Goal: Task Accomplishment & Management: Use online tool/utility

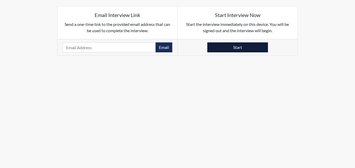
click at [234, 48] on button "Start" at bounding box center [237, 47] width 61 height 10
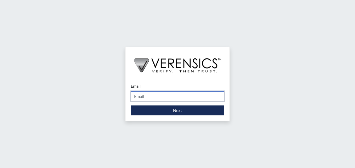
click at [175, 94] on input "Email" at bounding box center [178, 96] width 94 height 10
type input "[PERSON_NAME][EMAIL_ADDRESS][PERSON_NAME][DOMAIN_NAME]"
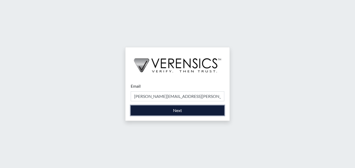
click at [165, 110] on button "Next" at bounding box center [178, 110] width 94 height 10
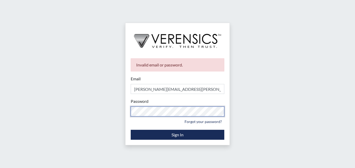
click at [115, 114] on div "Invalid email or password. Email [PERSON_NAME][EMAIL_ADDRESS][PERSON_NAME][DOMA…" at bounding box center [177, 84] width 355 height 168
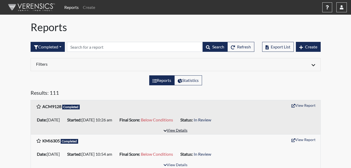
click at [169, 132] on button "View Details" at bounding box center [175, 130] width 29 height 7
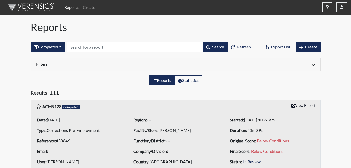
click at [302, 105] on button "View Report" at bounding box center [303, 105] width 29 height 8
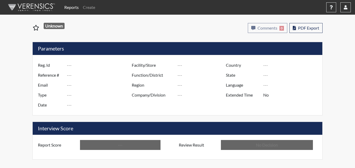
type input "ACM9128"
type input "50846"
type input "---"
type input "Corrections Pre-Employment"
type input "Aug 20, 2025"
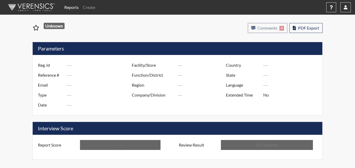
type input "[PERSON_NAME]"
type input "[GEOGRAPHIC_DATA]"
type input "[US_STATE]"
type input "English"
type input "Below Conditions"
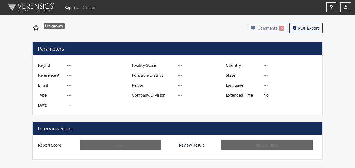
type input "In Review"
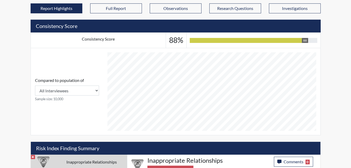
scroll to position [271, 0]
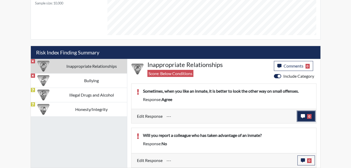
click at [302, 117] on icon "button" at bounding box center [303, 116] width 4 height 4
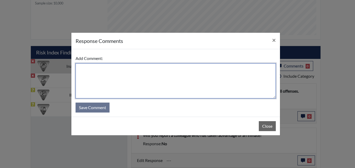
click at [118, 83] on textarea at bounding box center [176, 80] width 200 height 35
type textarea "Applicant stated No"
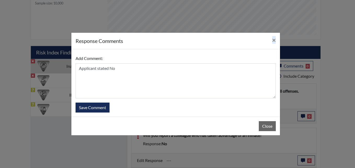
drag, startPoint x: 267, startPoint y: 40, endPoint x: 276, endPoint y: 54, distance: 16.9
click at [246, 67] on div "response Comments × Add Comment: Applicant stated No Save Comment Close" at bounding box center [175, 83] width 209 height 103
click at [274, 40] on span "×" at bounding box center [274, 40] width 4 height 8
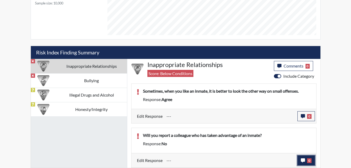
click at [302, 163] on button "0" at bounding box center [307, 160] width 18 height 10
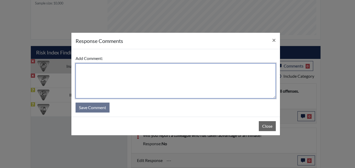
click at [122, 69] on textarea at bounding box center [176, 80] width 200 height 35
type textarea "Applicant stated yes, she would report it."
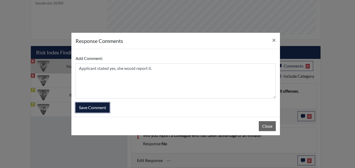
click at [99, 107] on button "Save Comment" at bounding box center [93, 108] width 34 height 10
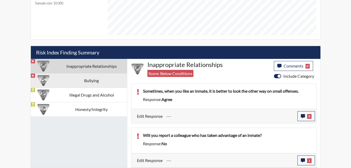
click at [88, 84] on td "Bullying" at bounding box center [91, 80] width 71 height 14
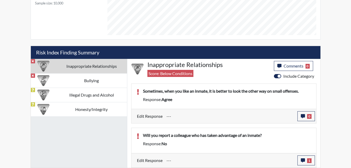
scroll to position [250, 0]
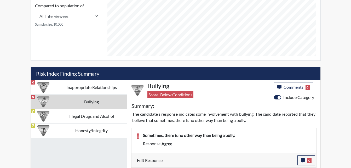
click at [164, 144] on span "agree" at bounding box center [167, 143] width 11 height 5
click at [304, 161] on icon "button" at bounding box center [303, 160] width 4 height 4
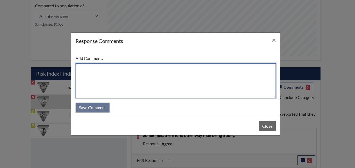
click at [117, 72] on textarea at bounding box center [176, 80] width 200 height 35
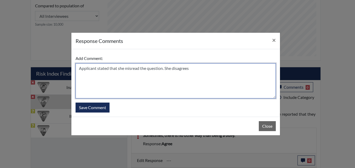
click at [182, 94] on textarea "Applicant stated that she misread the question. She disagrees" at bounding box center [176, 80] width 200 height 35
type textarea "Applicant stated that she misread the question. She disagrees"
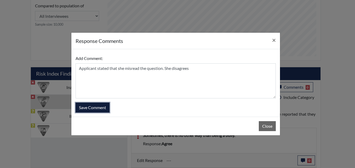
click at [93, 106] on button "Save Comment" at bounding box center [93, 108] width 34 height 10
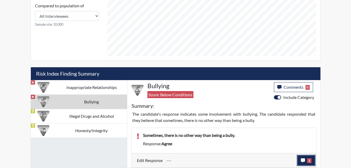
click at [303, 162] on icon "button" at bounding box center [303, 160] width 4 height 4
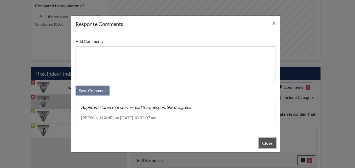
click at [268, 146] on button "Close" at bounding box center [267, 143] width 17 height 10
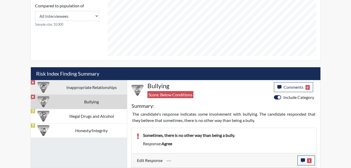
click at [92, 86] on td "Inappropriate Relationships" at bounding box center [91, 87] width 71 height 14
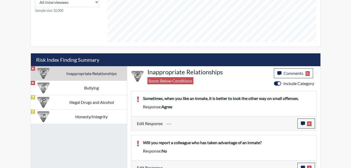
scroll to position [271, 0]
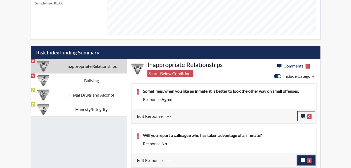
click at [302, 162] on icon "button" at bounding box center [303, 160] width 4 height 4
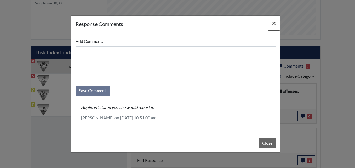
click at [273, 25] on span "×" at bounding box center [274, 23] width 4 height 8
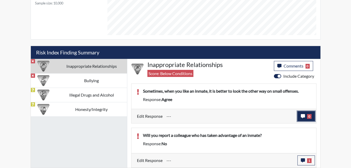
click at [303, 119] on button "0" at bounding box center [307, 116] width 18 height 10
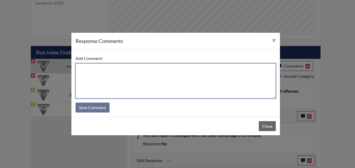
click at [149, 87] on textarea at bounding box center [176, 80] width 200 height 35
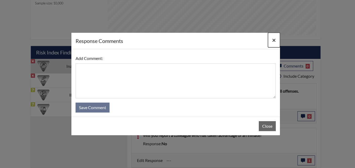
click at [278, 40] on button "×" at bounding box center [274, 40] width 12 height 15
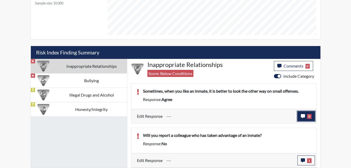
click at [303, 117] on icon "button" at bounding box center [303, 116] width 4 height 4
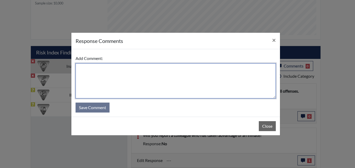
click at [141, 68] on textarea at bounding box center [176, 80] width 200 height 35
type textarea "d"
type textarea "s"
type textarea "d"
type textarea "Disagree. Applicant stated that she would report."
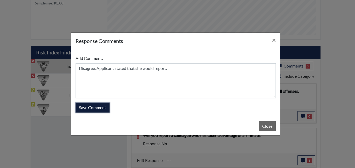
click at [102, 108] on button "Save Comment" at bounding box center [93, 108] width 34 height 10
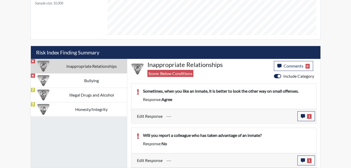
scroll to position [87, 217]
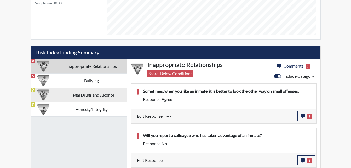
click at [112, 95] on td "Illegal Drugs and Alcohol" at bounding box center [91, 95] width 71 height 14
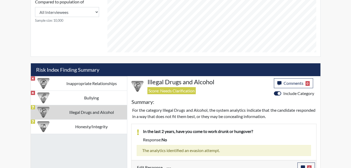
scroll to position [345, 0]
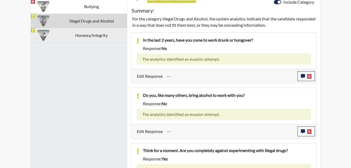
drag, startPoint x: 59, startPoint y: 38, endPoint x: 74, endPoint y: 38, distance: 15.2
click at [59, 38] on td "Honesty/Integrity" at bounding box center [91, 35] width 71 height 14
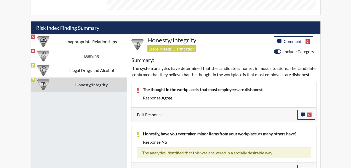
scroll to position [302, 0]
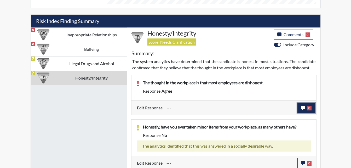
click at [301, 109] on icon "button" at bounding box center [303, 108] width 4 height 4
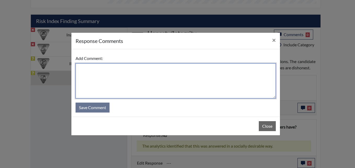
click at [131, 72] on textarea at bounding box center [176, 80] width 200 height 35
type textarea "Applicant stated not everyone is honest."
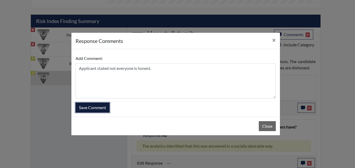
click at [88, 104] on button "Save Comment" at bounding box center [93, 108] width 34 height 10
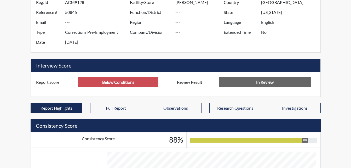
scroll to position [0, 0]
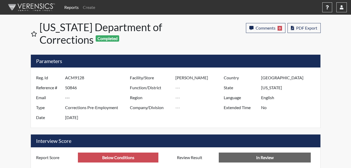
drag, startPoint x: 338, startPoint y: 67, endPoint x: 338, endPoint y: 64, distance: 3.4
